Goal: Navigation & Orientation: Find specific page/section

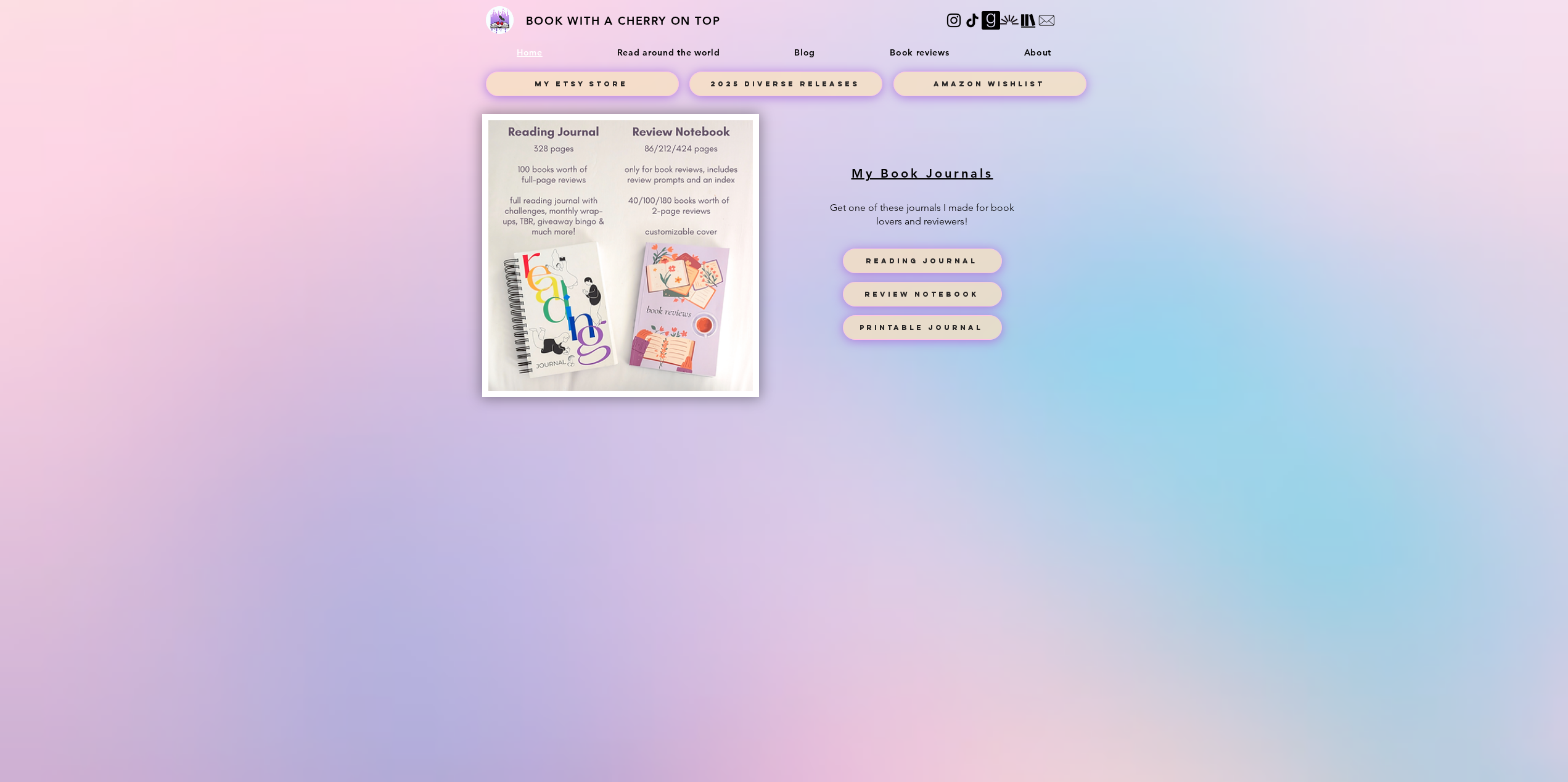
click at [821, 54] on div "Blog" at bounding box center [805, 53] width 79 height 11
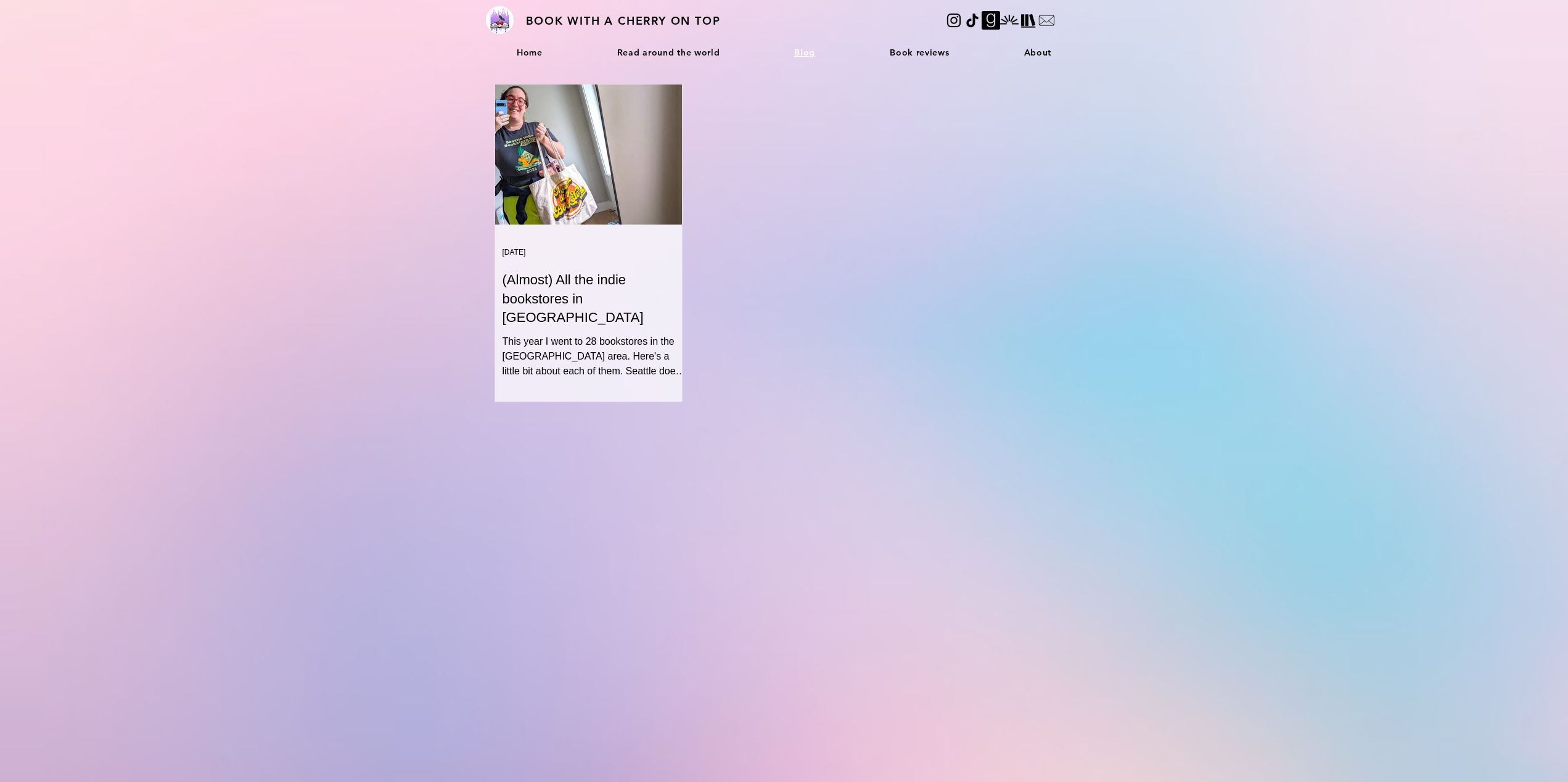
click at [1002, 57] on link "About" at bounding box center [1037, 53] width 97 height 23
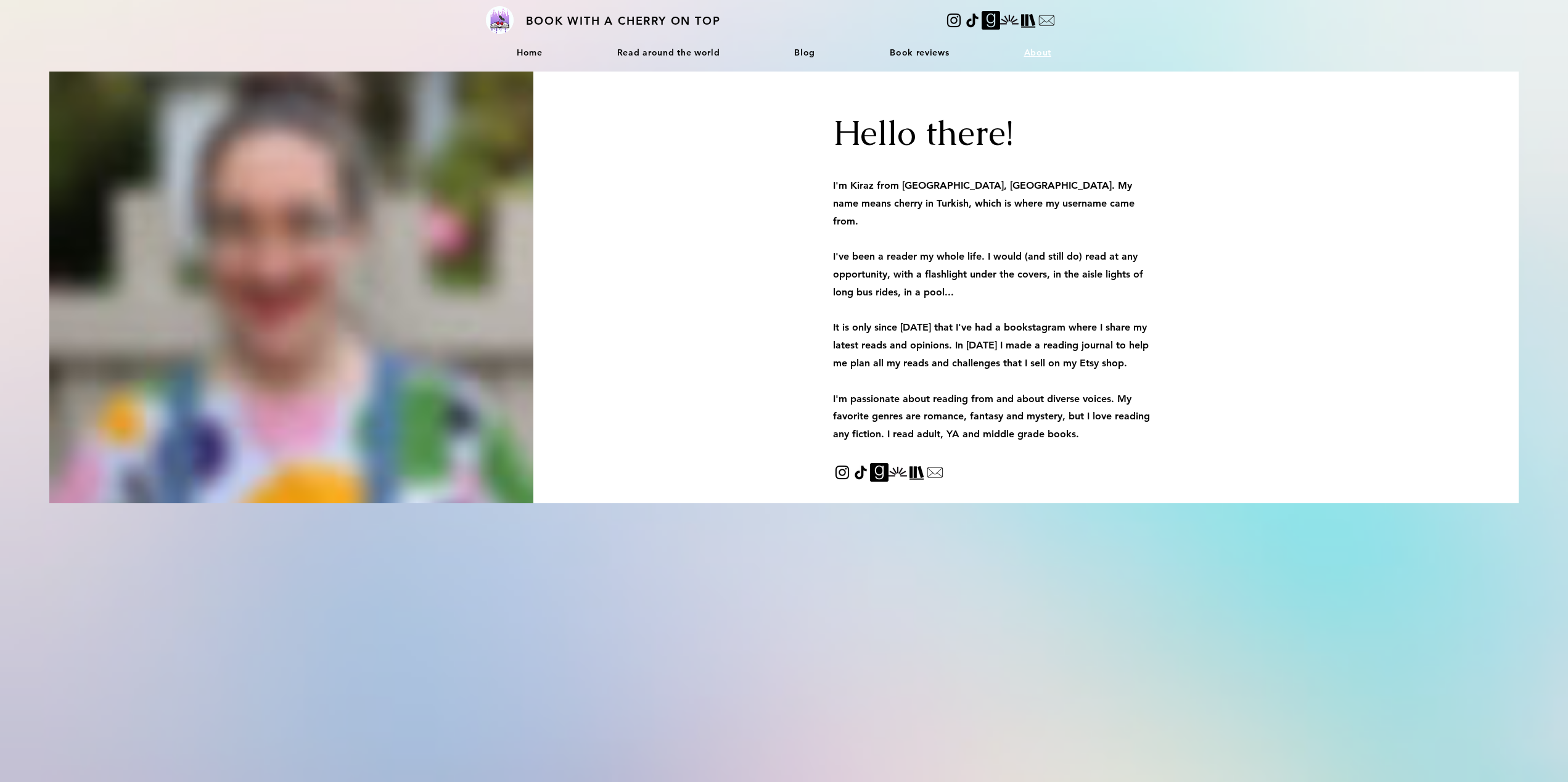
click at [1044, 59] on link "About" at bounding box center [1037, 53] width 97 height 23
